Goal: Transaction & Acquisition: Register for event/course

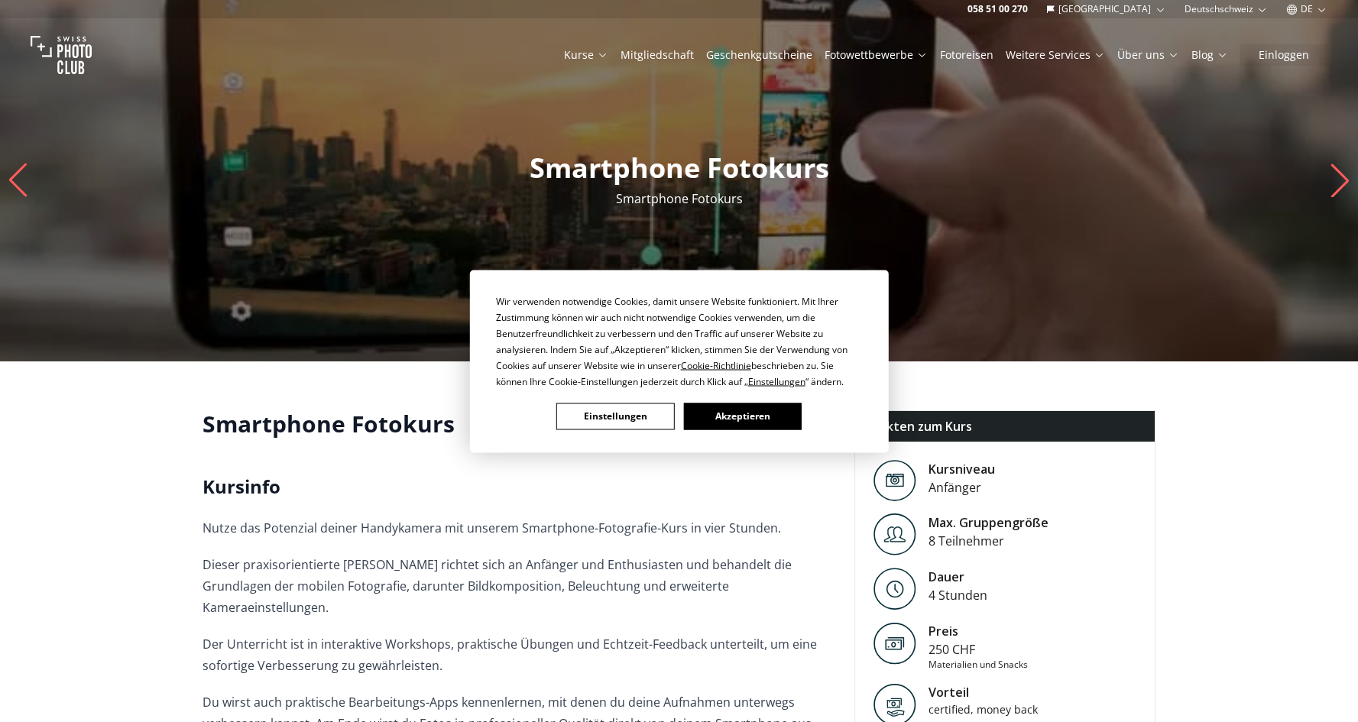
click at [739, 414] on button "Akzeptieren" at bounding box center [742, 416] width 118 height 27
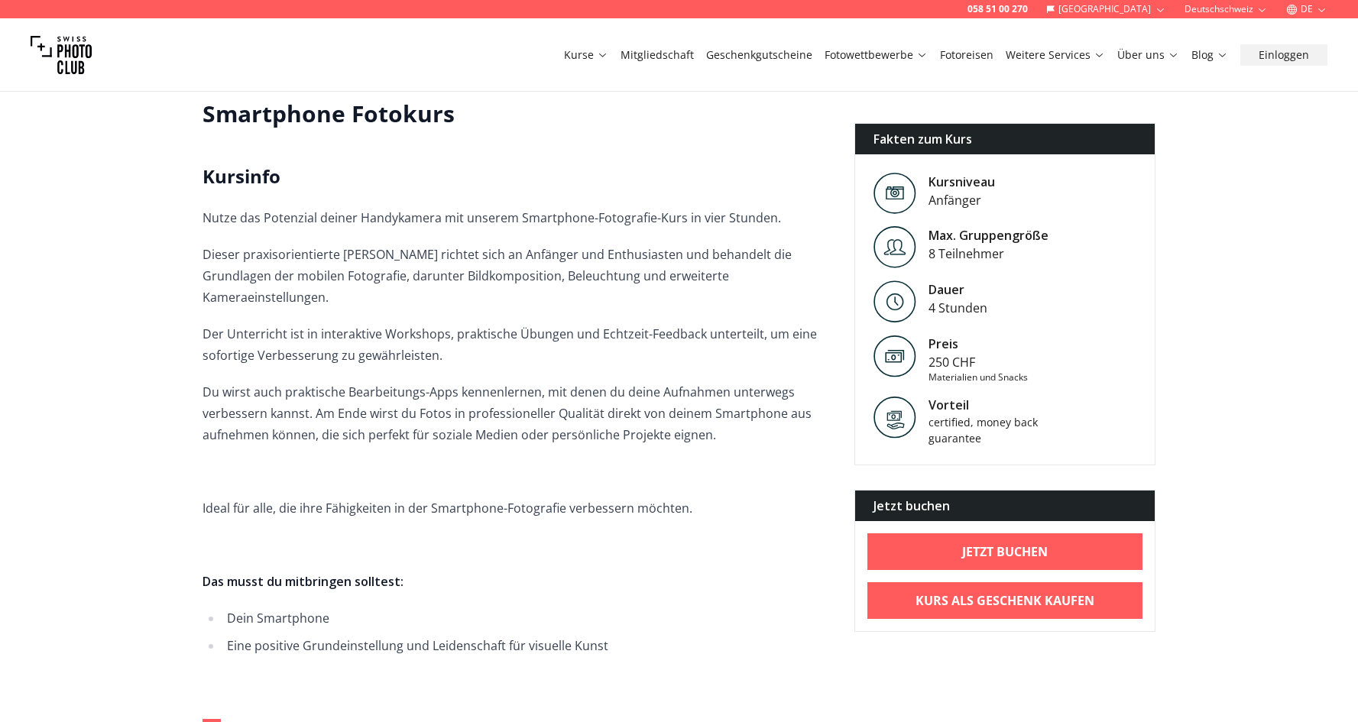
scroll to position [313, 0]
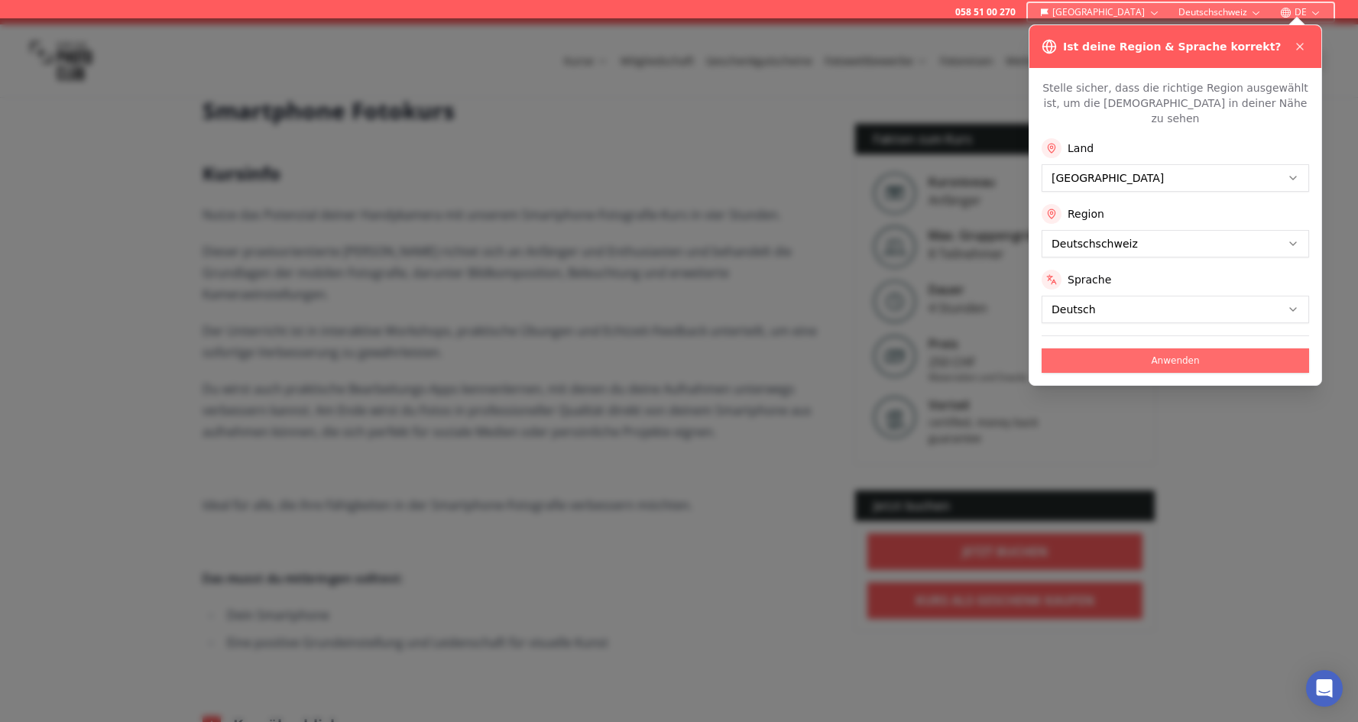
click at [1158, 348] on button "Anwenden" at bounding box center [1175, 360] width 267 height 24
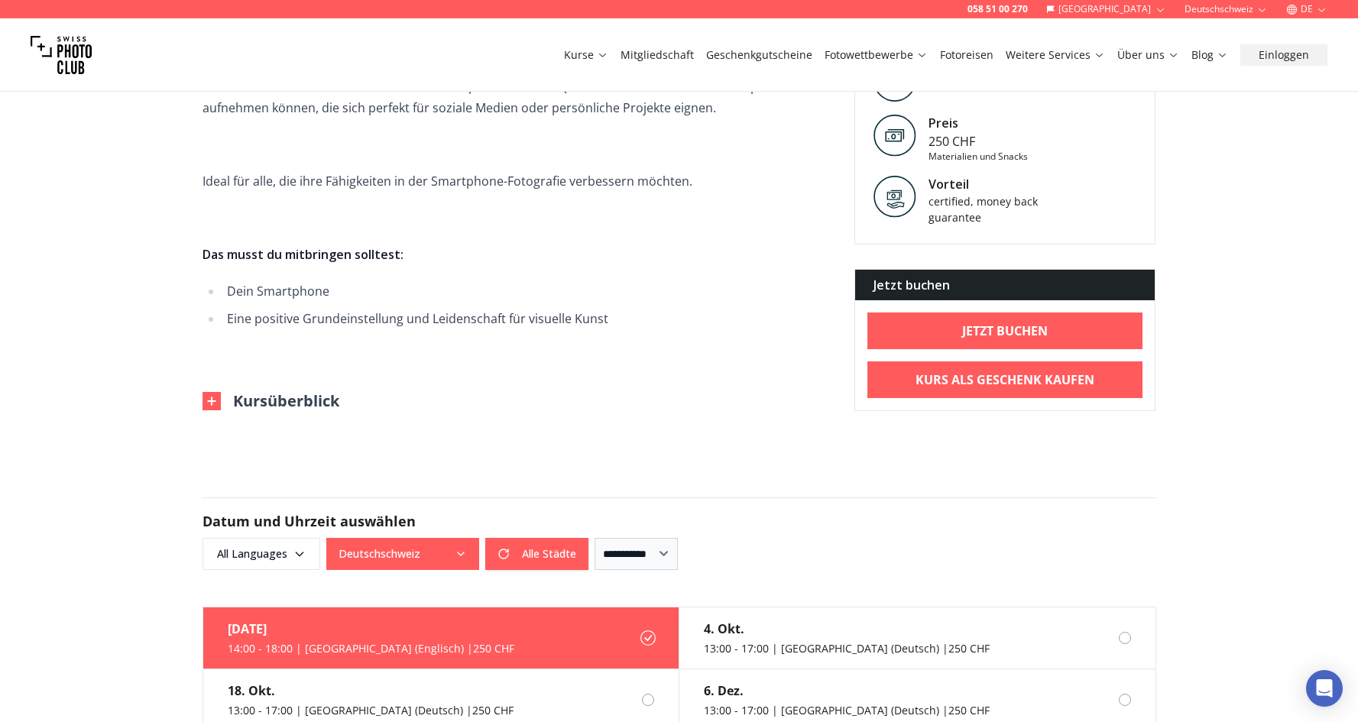
scroll to position [634, 0]
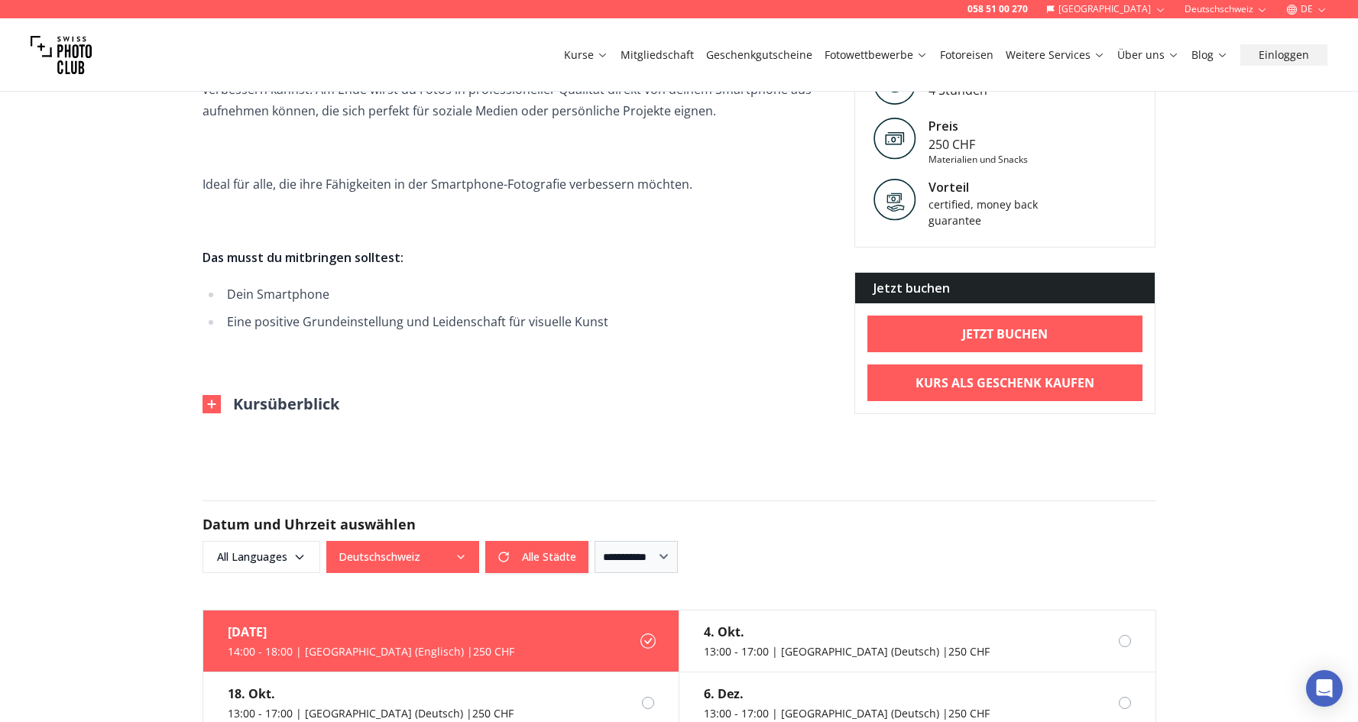
click at [209, 395] on img at bounding box center [211, 404] width 18 height 18
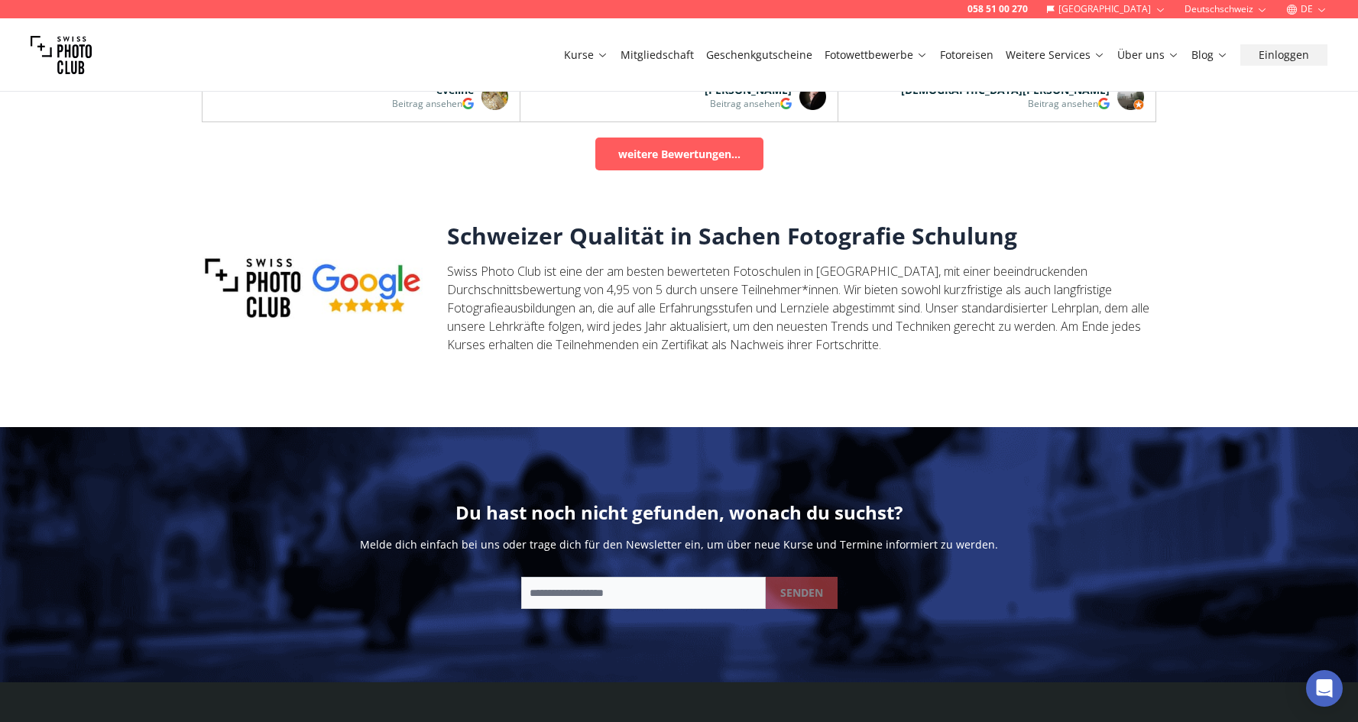
scroll to position [2353, 0]
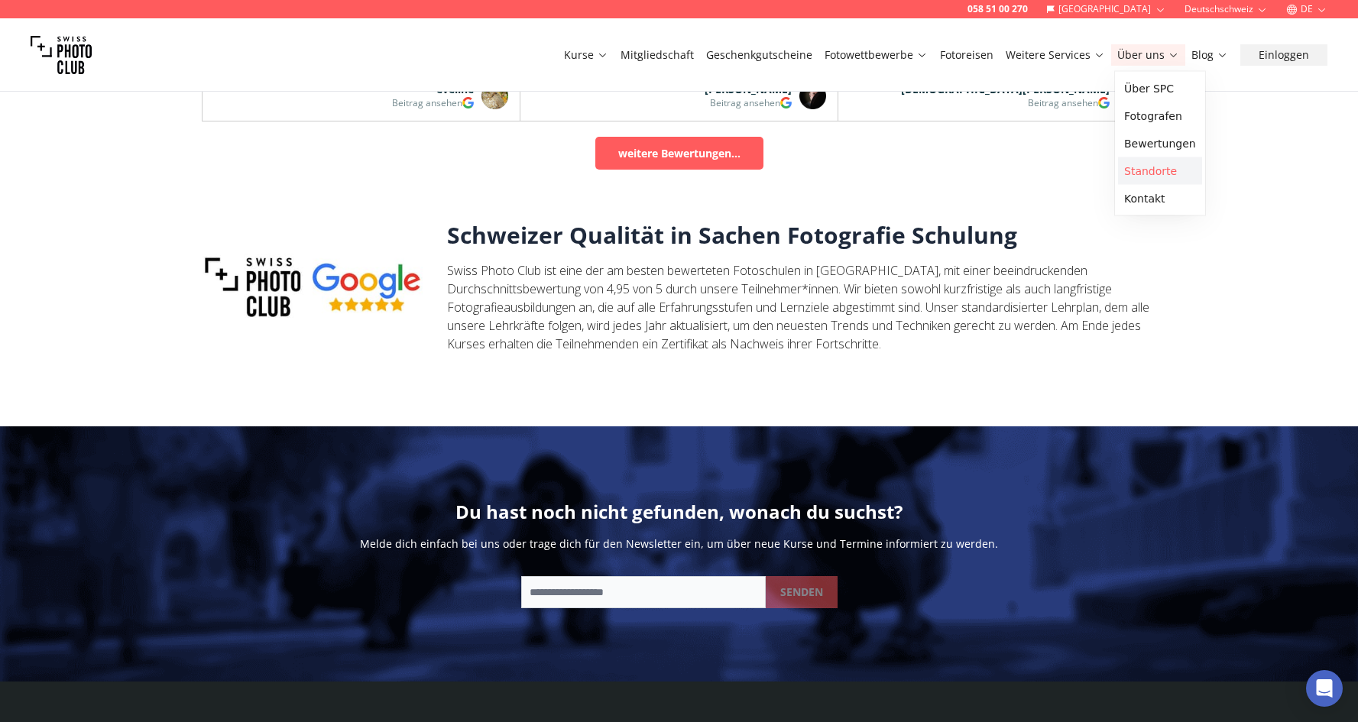
click at [1152, 170] on link "Standorte" at bounding box center [1160, 171] width 84 height 28
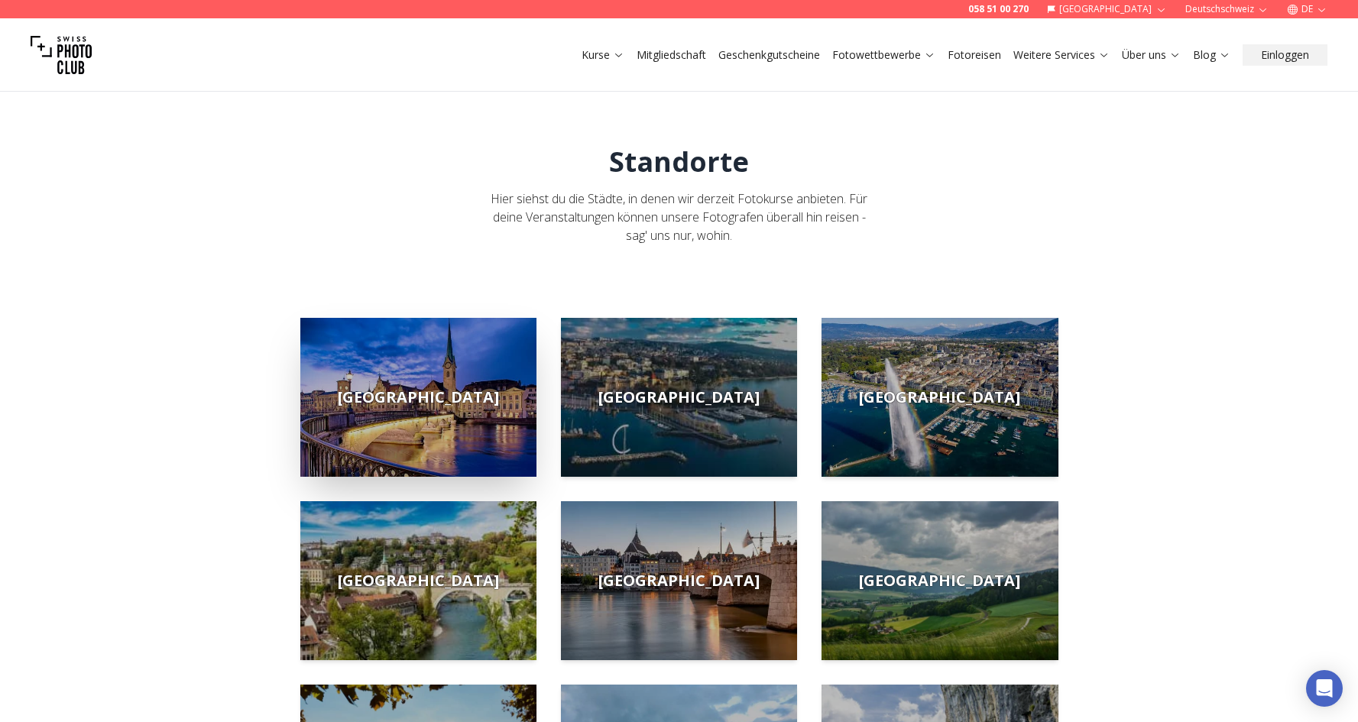
click at [454, 417] on img at bounding box center [418, 397] width 236 height 159
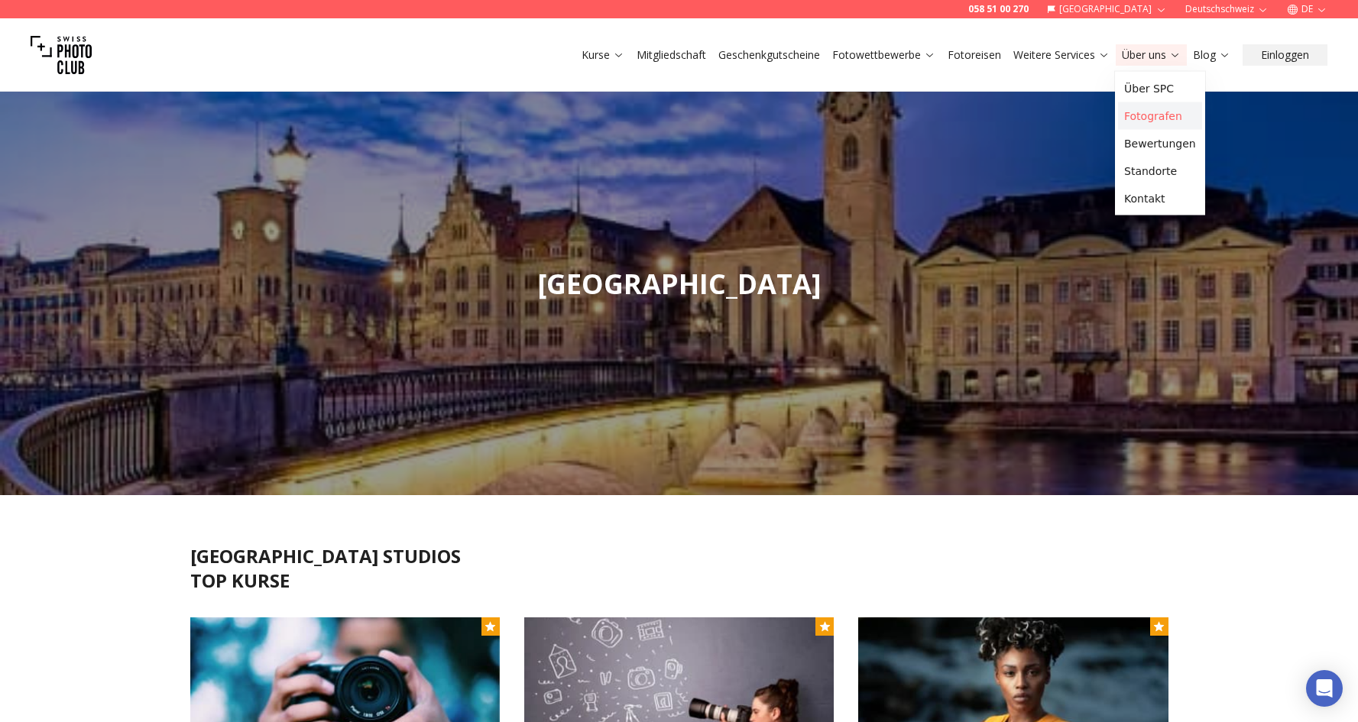
click at [1149, 115] on link "Fotografen" at bounding box center [1160, 116] width 84 height 28
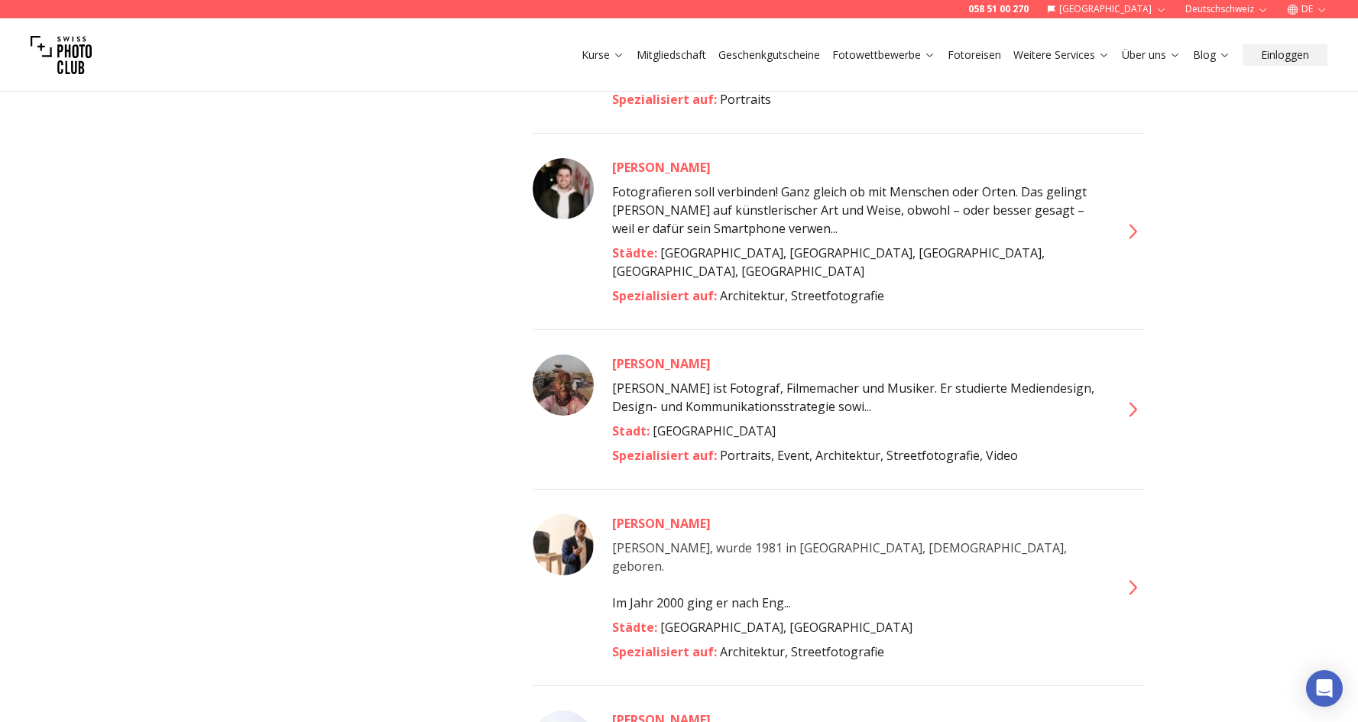
scroll to position [986, 0]
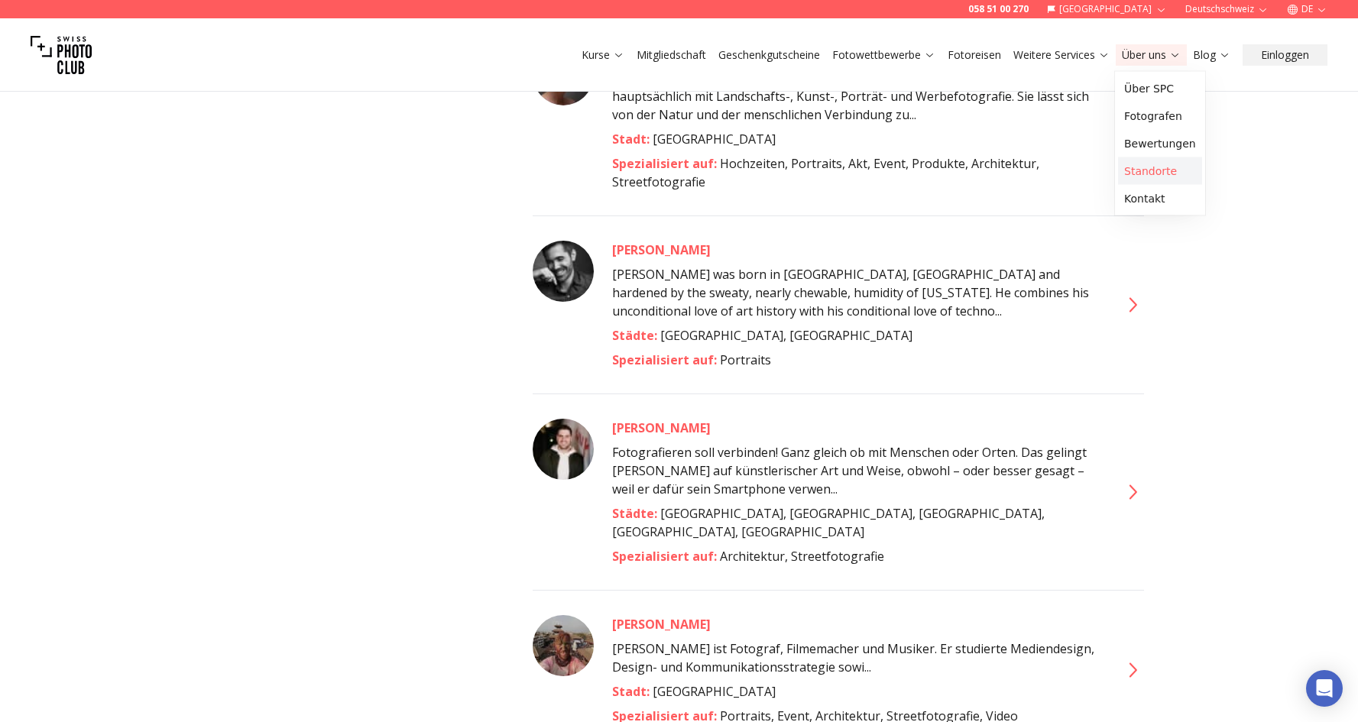
click at [1151, 160] on link "Standorte" at bounding box center [1160, 171] width 84 height 28
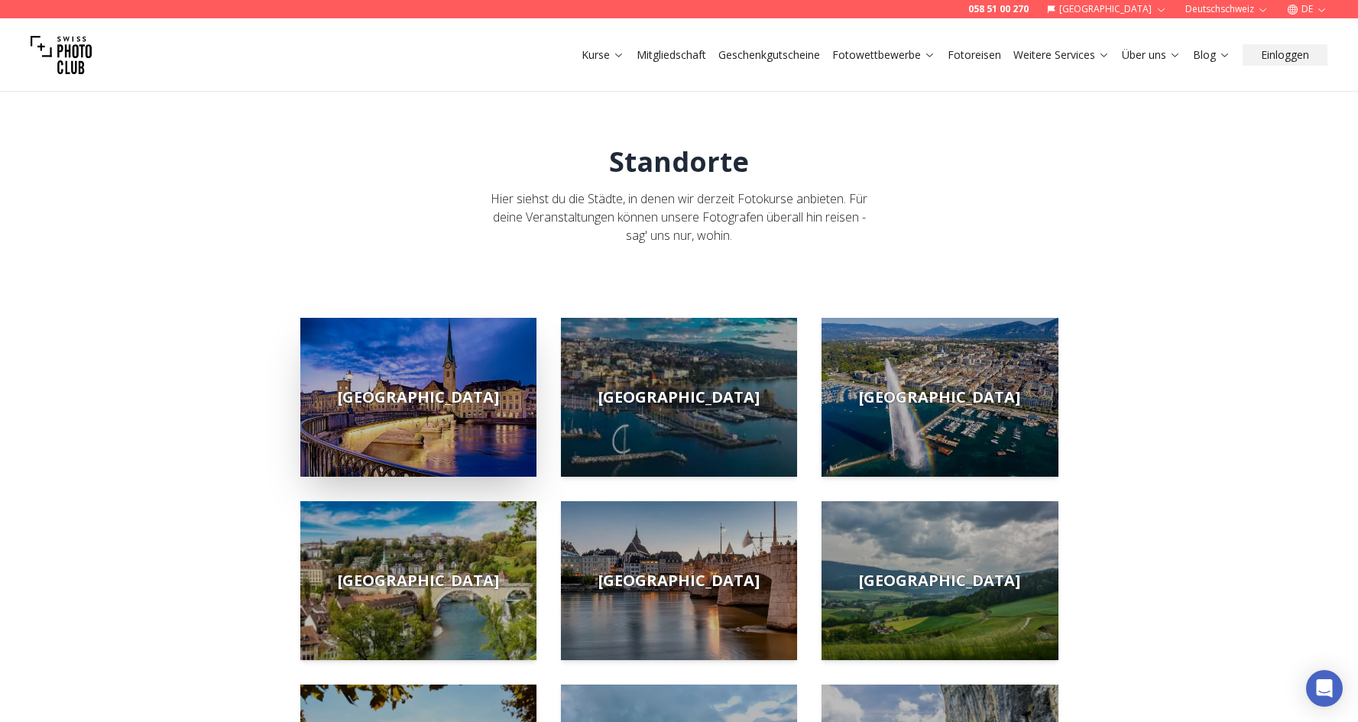
click at [465, 407] on img at bounding box center [418, 397] width 236 height 159
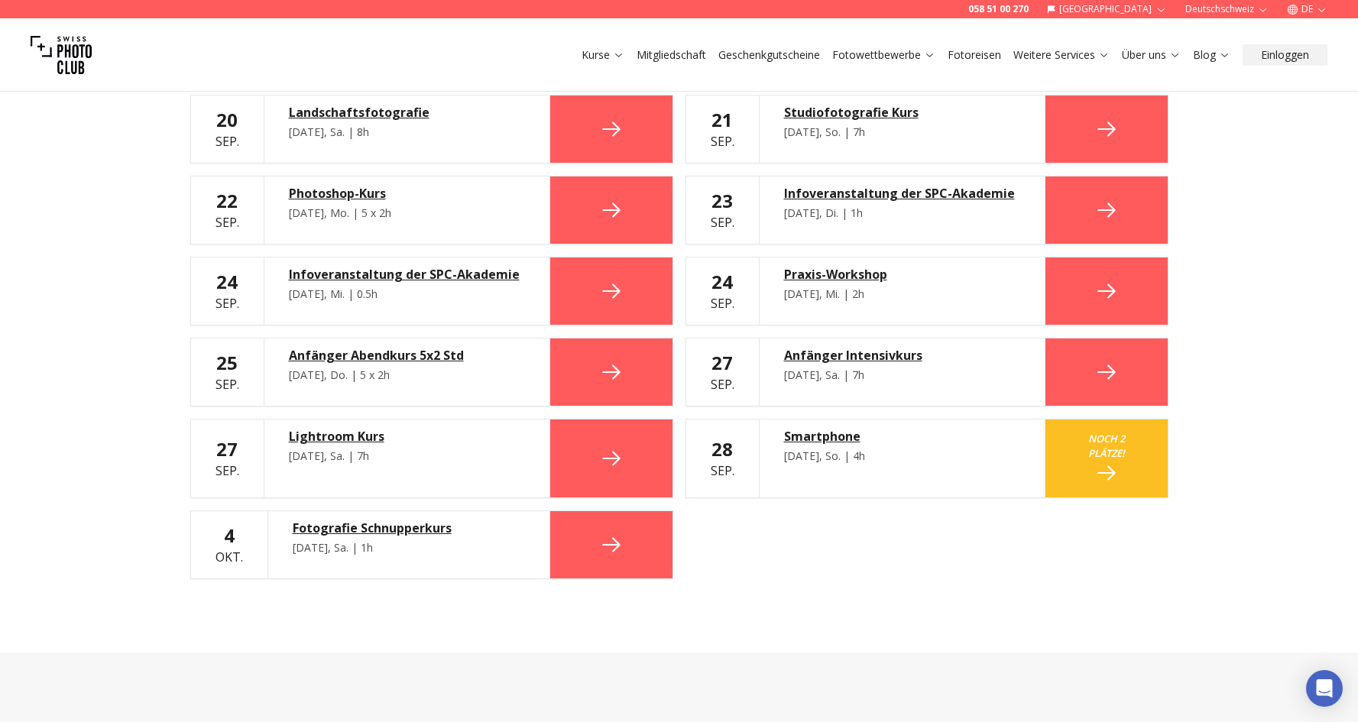
scroll to position [1121, 0]
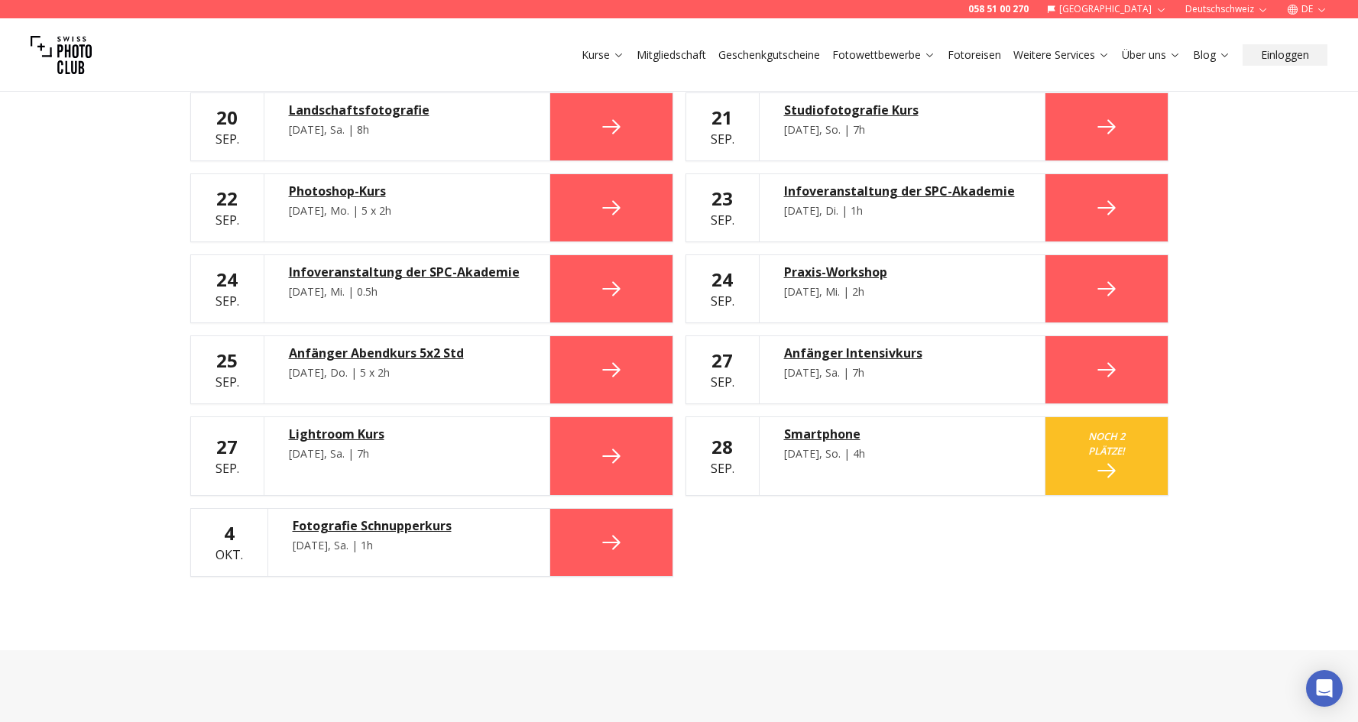
click at [827, 432] on div "Smartphone" at bounding box center [902, 434] width 236 height 18
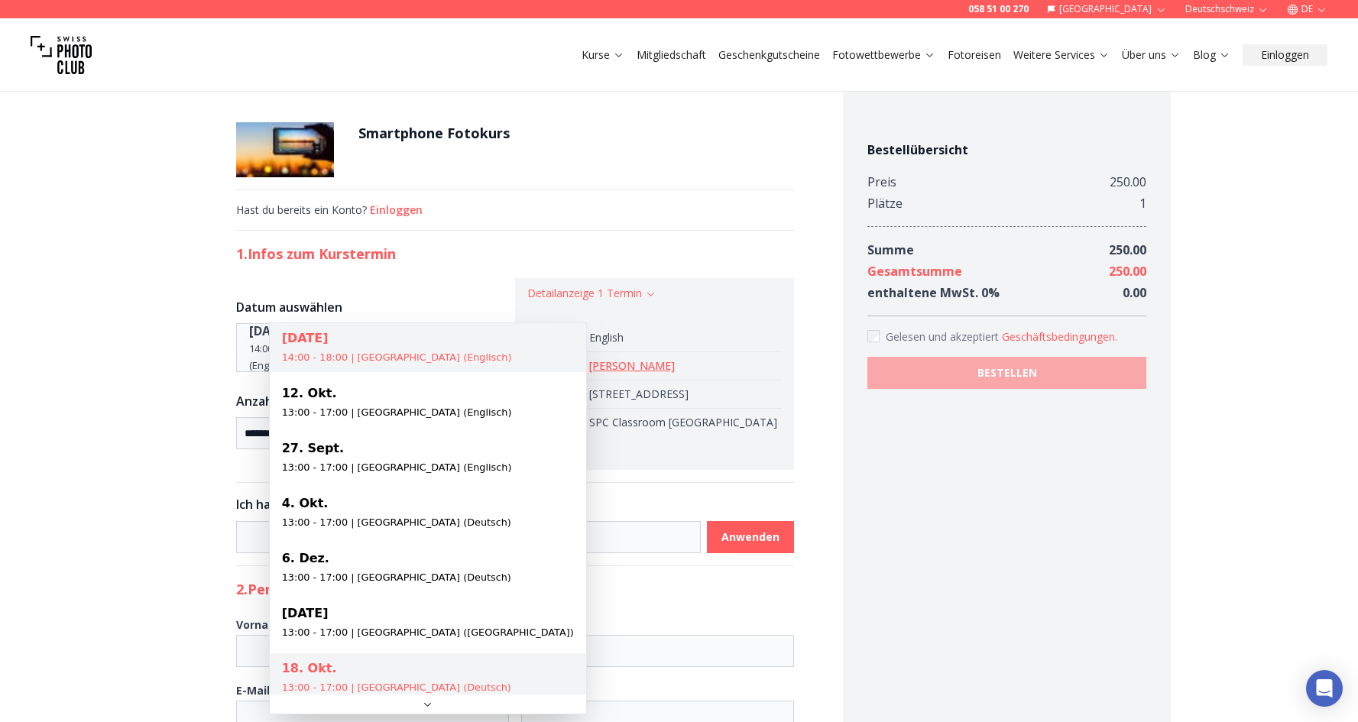
select select "**********"
